Goal: Information Seeking & Learning: Check status

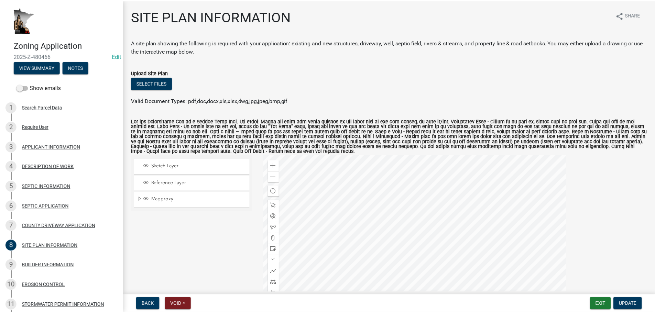
scroll to position [69, 0]
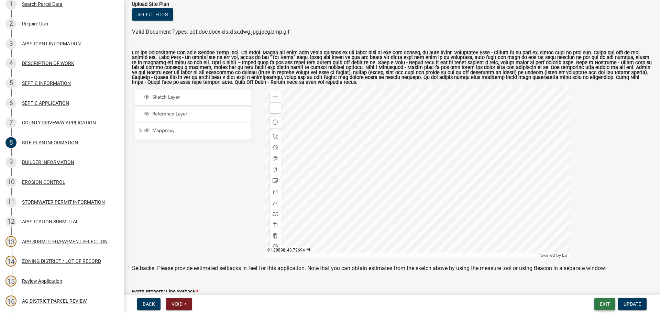
click at [599, 306] on button "Exit" at bounding box center [605, 304] width 21 height 12
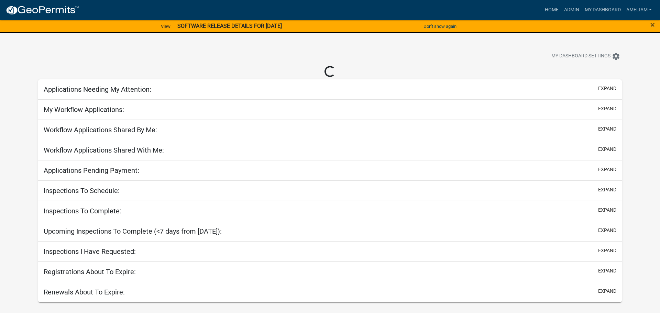
select select "3: 100"
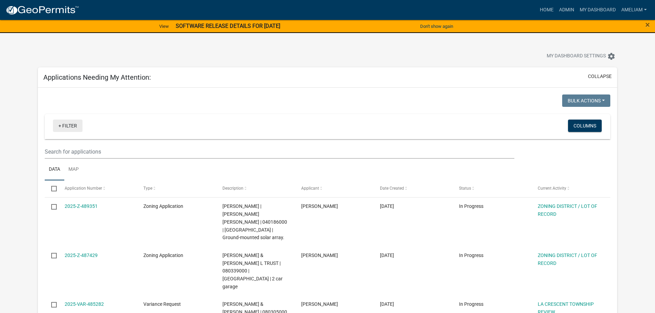
click at [73, 125] on link "+ Filter" at bounding box center [68, 126] width 30 height 12
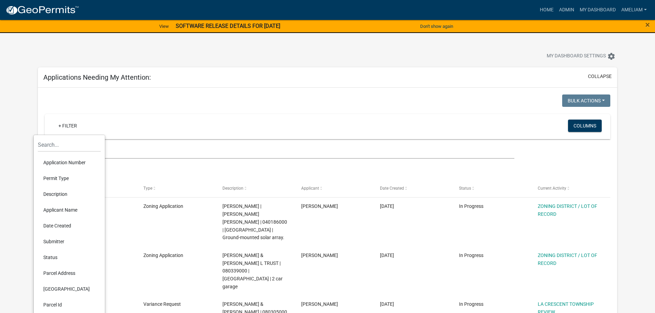
click at [58, 180] on li "Permit Type" at bounding box center [69, 179] width 63 height 16
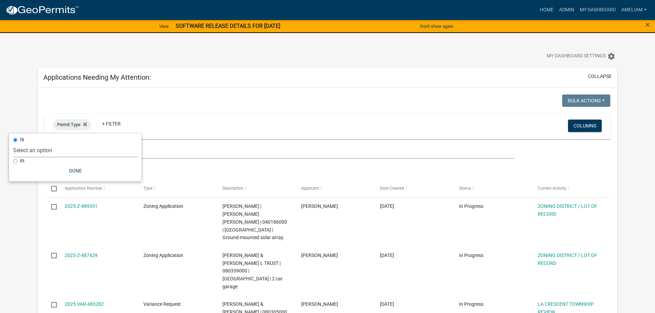
click at [62, 147] on select "Select an option 911 Address Assignment Building Contractor (Registration) Buil…" at bounding box center [75, 150] width 124 height 14
select select "bc324cb9-e0e9-4a62-a498-83b9cdb5bb02"
click at [40, 143] on select "Select an option 911 Address Assignment Building Contractor (Registration) Buil…" at bounding box center [75, 150] width 124 height 14
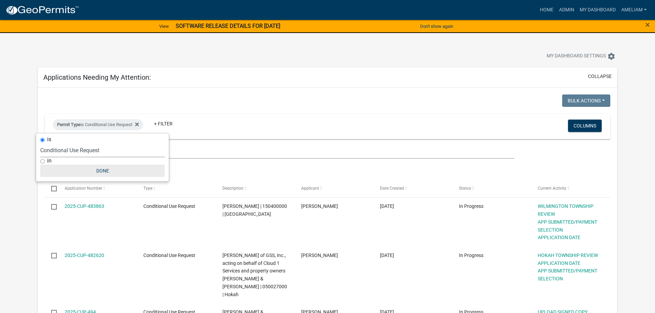
click at [96, 172] on button "Done" at bounding box center [102, 171] width 124 height 12
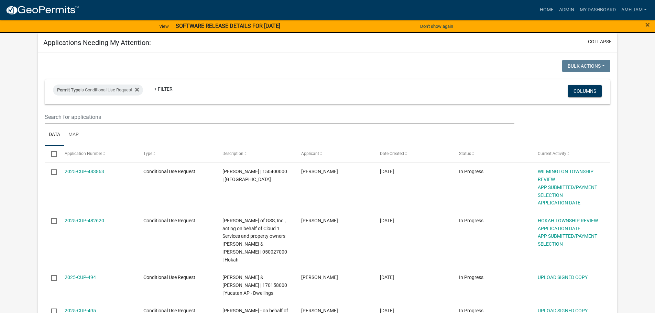
scroll to position [34, 0]
click at [143, 91] on div "Permit Type is Conditional Use Request" at bounding box center [98, 90] width 90 height 11
select select "bc324cb9-e0e9-4a62-a498-83b9cdb5bb02"
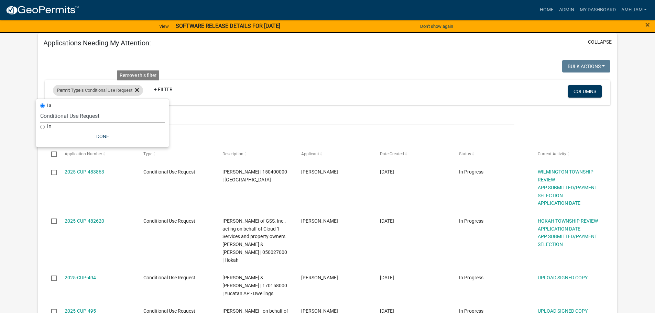
click at [138, 89] on fa-icon at bounding box center [135, 90] width 7 height 11
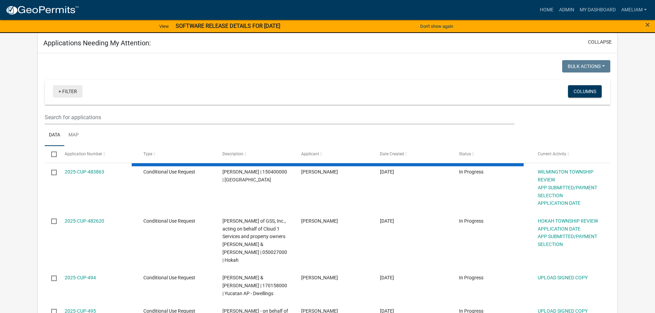
click at [75, 96] on link "+ Filter" at bounding box center [68, 91] width 30 height 12
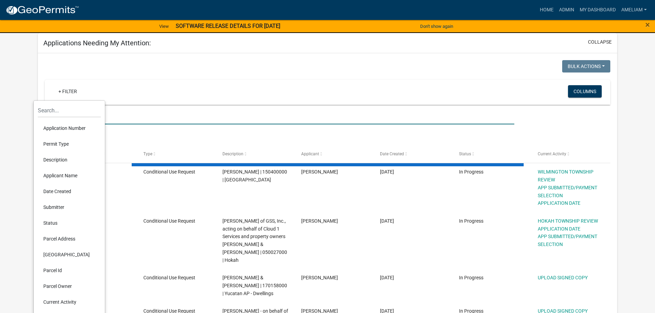
click at [128, 118] on input "text" at bounding box center [279, 117] width 469 height 14
select select "3: 100"
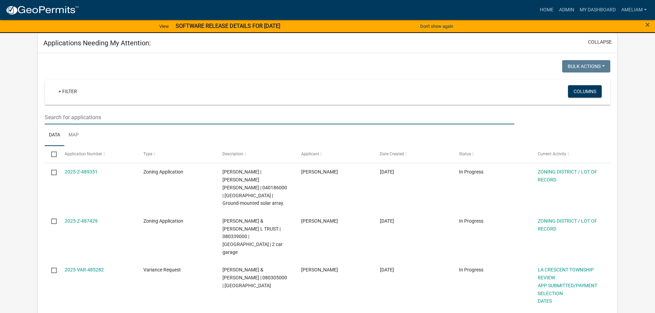
click at [164, 134] on ul "Data Map" at bounding box center [328, 135] width 566 height 22
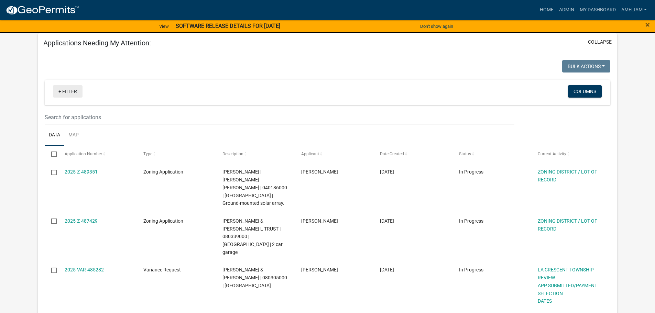
click at [68, 92] on link "+ Filter" at bounding box center [68, 91] width 30 height 12
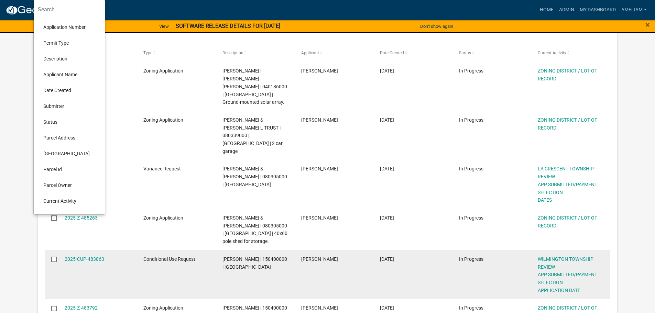
scroll to position [138, 0]
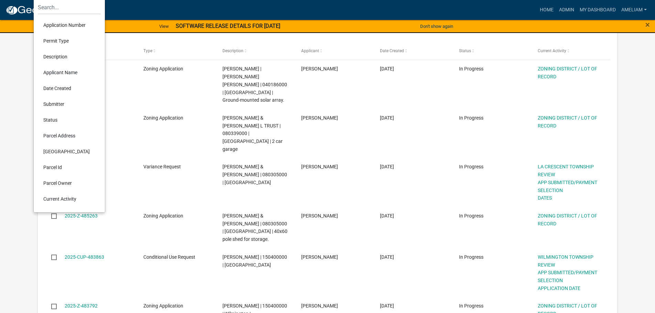
click at [63, 45] on li "Permit Type" at bounding box center [69, 41] width 63 height 16
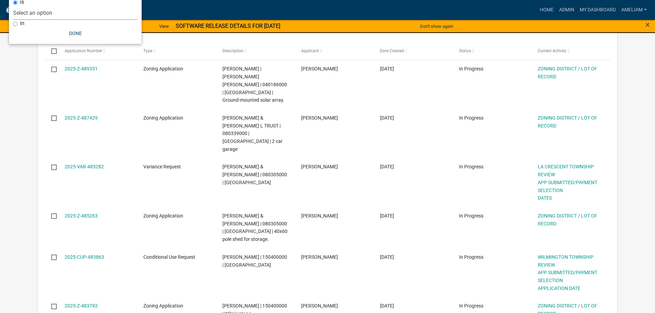
click at [51, 15] on select "Select an option 911 Address Assignment Building Contractor (Registration) Buil…" at bounding box center [75, 13] width 124 height 14
select select "673c2f27-9aad-41c8-ae77-96c346a88d9d"
click at [36, 6] on select "Select an option 911 Address Assignment Building Contractor (Registration) Buil…" at bounding box center [75, 13] width 124 height 14
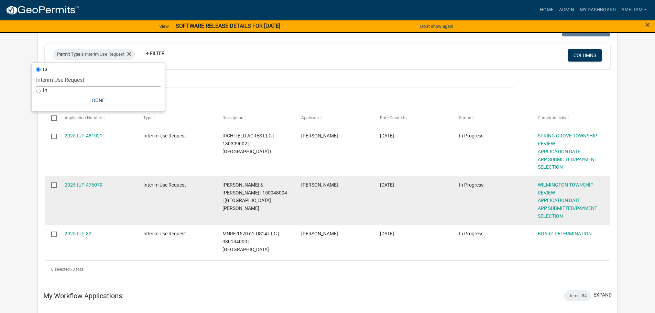
scroll to position [69, 0]
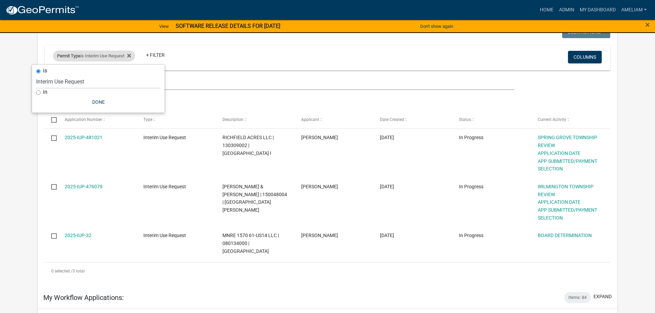
click at [135, 55] on div "Permit Type is Interim Use Request" at bounding box center [94, 56] width 82 height 11
click at [131, 55] on icon at bounding box center [129, 56] width 4 height 6
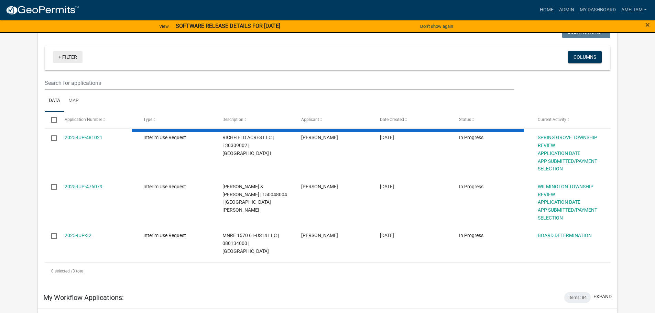
click at [64, 57] on link "+ Filter" at bounding box center [68, 57] width 30 height 12
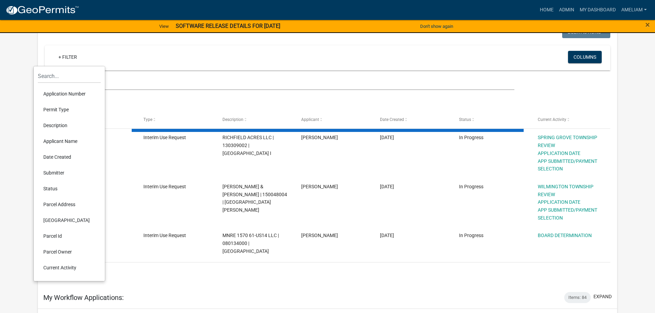
click at [53, 106] on li "Permit Type" at bounding box center [69, 110] width 63 height 16
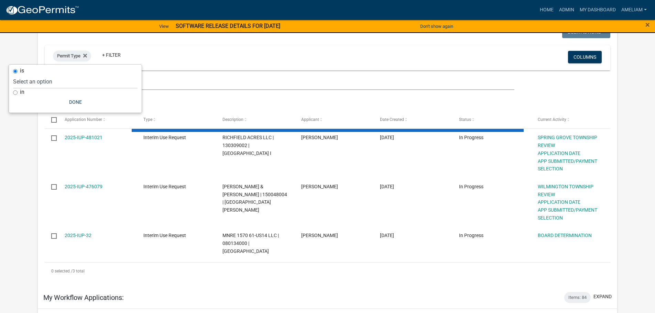
select select "3: 100"
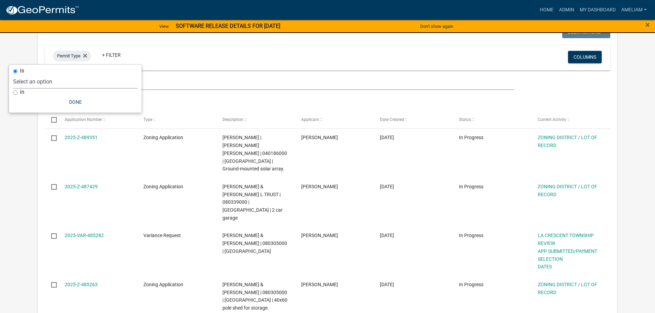
click at [36, 84] on select "Select an option 911 Address Assignment Building Contractor (Registration) Buil…" at bounding box center [75, 82] width 124 height 14
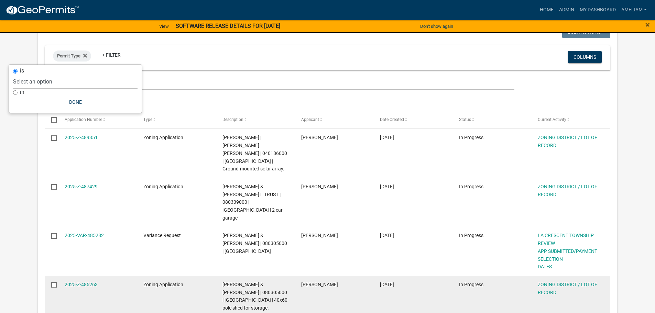
select select "253dacdd-2dce-46fa-a212-aa06fd039a76"
click at [33, 75] on select "Select an option 911 Address Assignment Building Contractor (Registration) Buil…" at bounding box center [75, 82] width 124 height 14
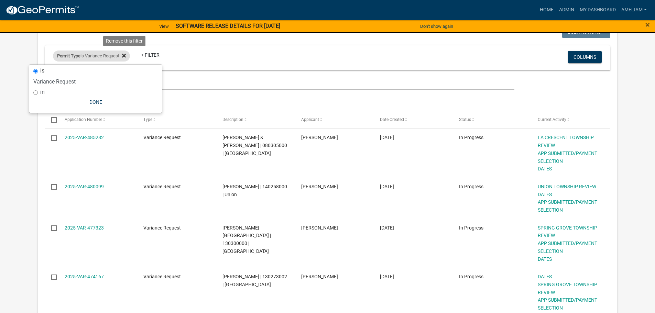
click at [124, 53] on icon at bounding box center [124, 56] width 4 height 6
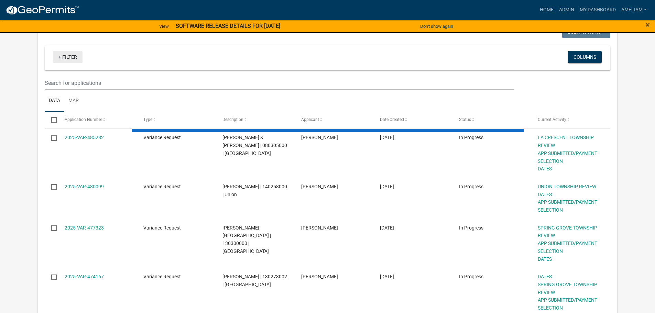
click at [70, 56] on link "+ Filter" at bounding box center [68, 57] width 30 height 12
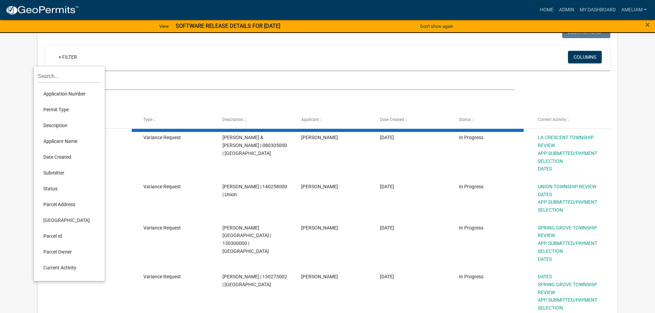
click at [48, 106] on li "Permit Type" at bounding box center [69, 110] width 63 height 16
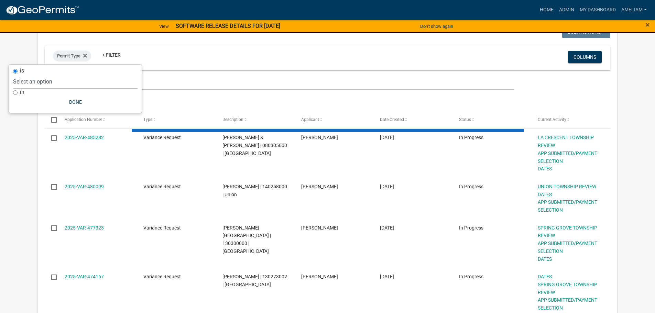
click at [66, 81] on select "Select an option 911 Address Assignment Building Contractor (Registration) Buil…" at bounding box center [75, 82] width 124 height 14
select select "3: 100"
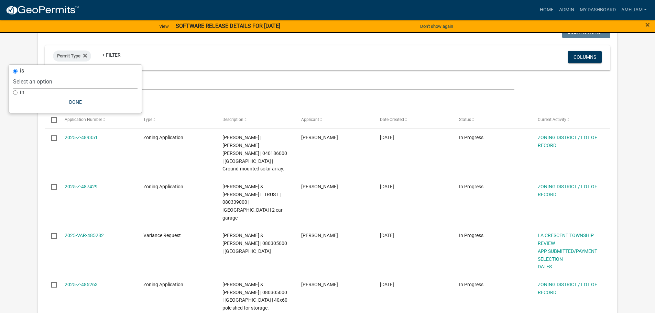
select select "ab47ea82-e657-482e-ae9b-2200b05822c4"
click at [35, 75] on select "Select an option 911 Address Assignment Building Contractor (Registration) Buil…" at bounding box center [75, 82] width 124 height 14
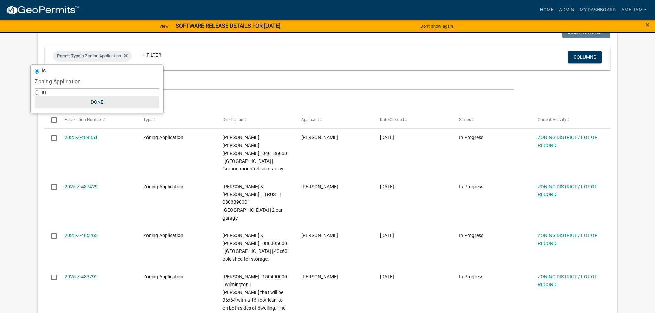
click at [95, 102] on button "Done" at bounding box center [97, 102] width 124 height 12
click at [252, 98] on ul "Data Map" at bounding box center [328, 101] width 566 height 22
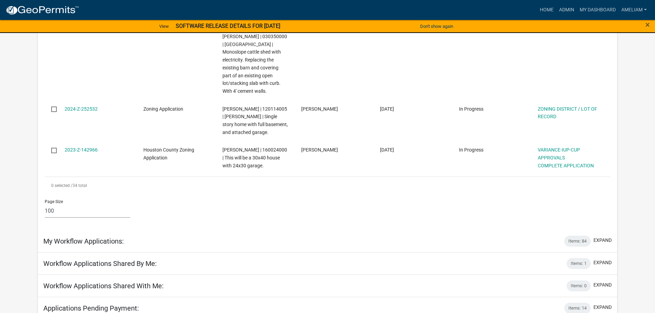
scroll to position [1845, 0]
